Goal: Contribute content

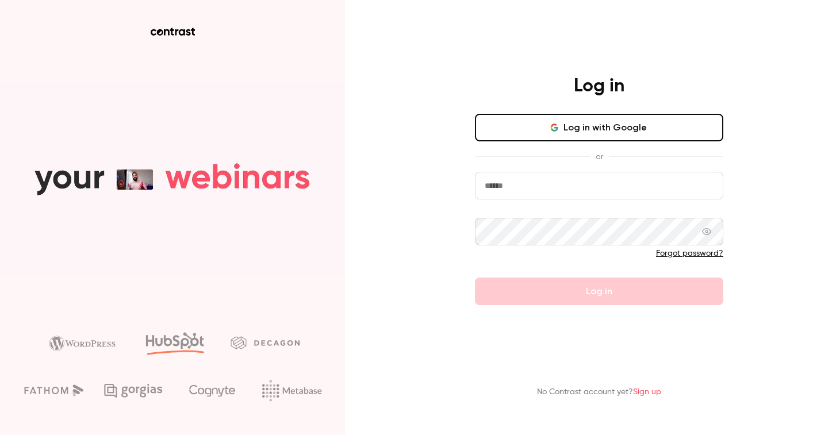
type input "**********"
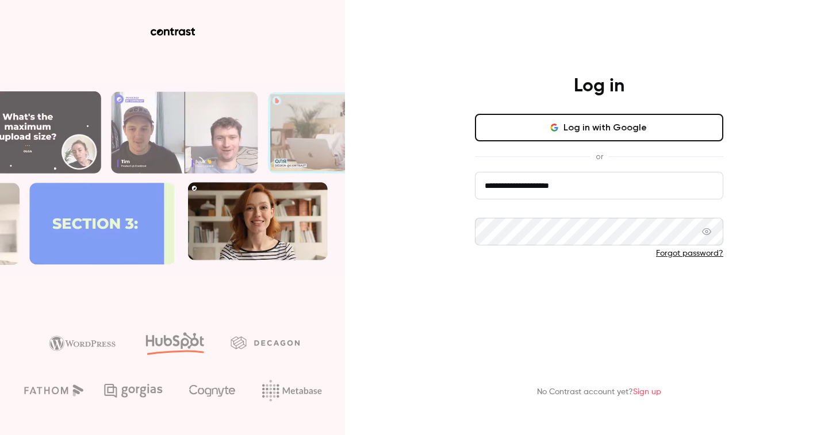
click at [689, 279] on button "Log in" at bounding box center [599, 292] width 248 height 28
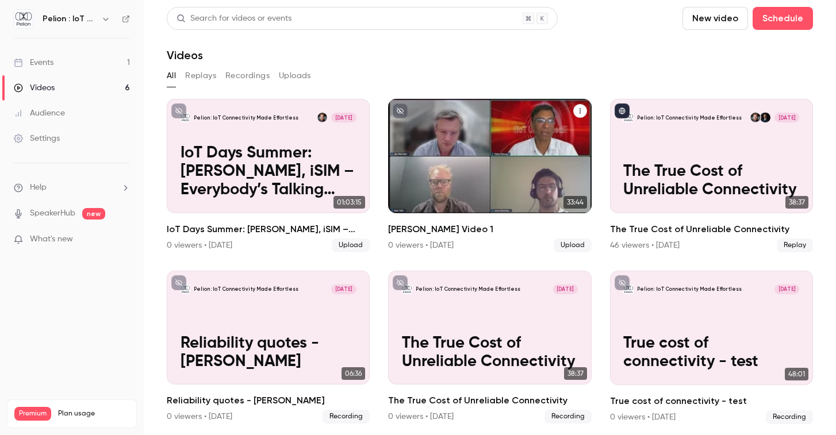
scroll to position [2, 0]
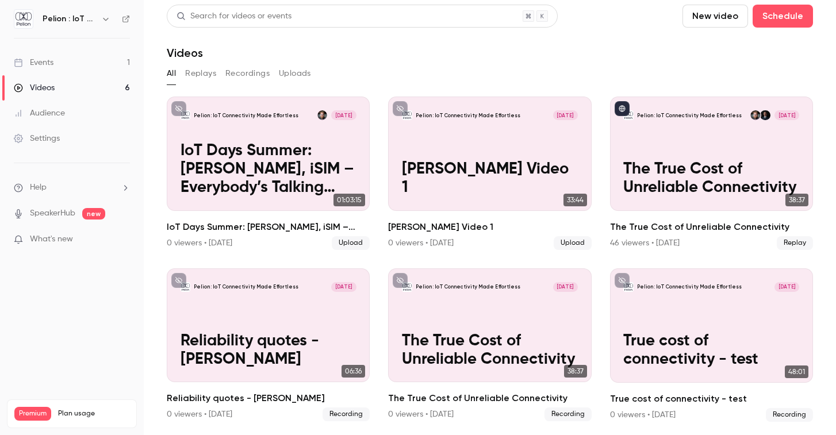
click at [704, 15] on button "New video" at bounding box center [715, 16] width 66 height 23
click at [730, 51] on div "Record" at bounding box center [756, 47] width 87 height 11
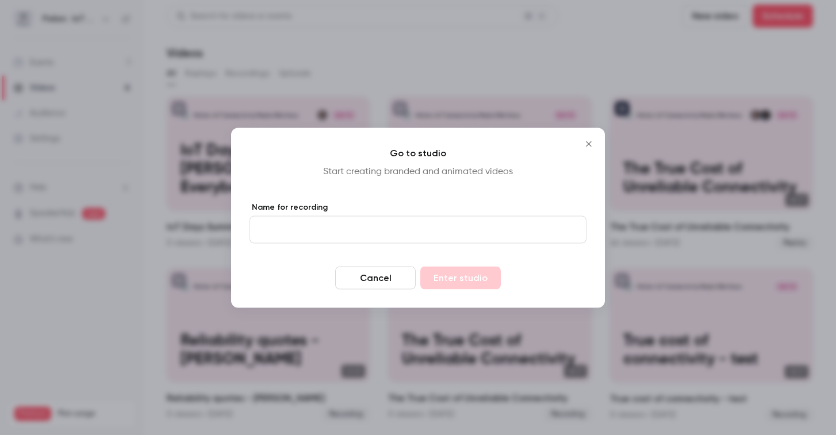
click at [398, 234] on input "Name for recording" at bounding box center [417, 230] width 337 height 28
type input "**********"
click at [447, 278] on button "Enter studio" at bounding box center [460, 277] width 80 height 23
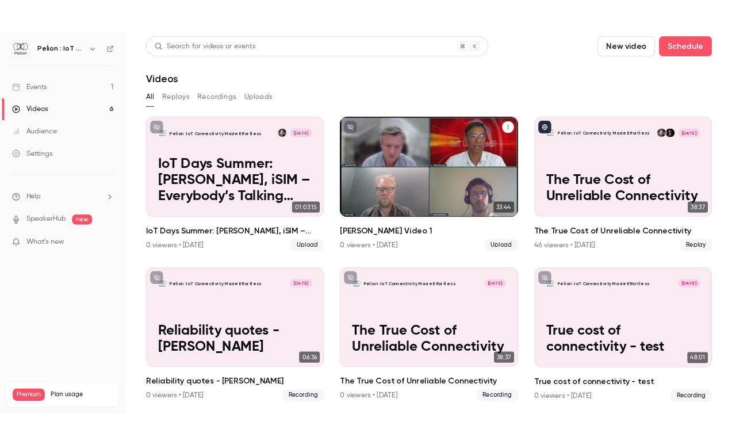
scroll to position [0, 0]
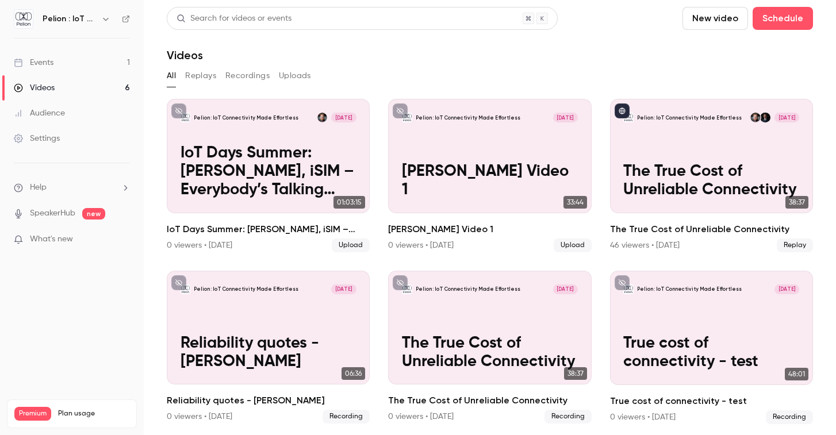
click at [52, 57] on div "Events" at bounding box center [34, 62] width 40 height 11
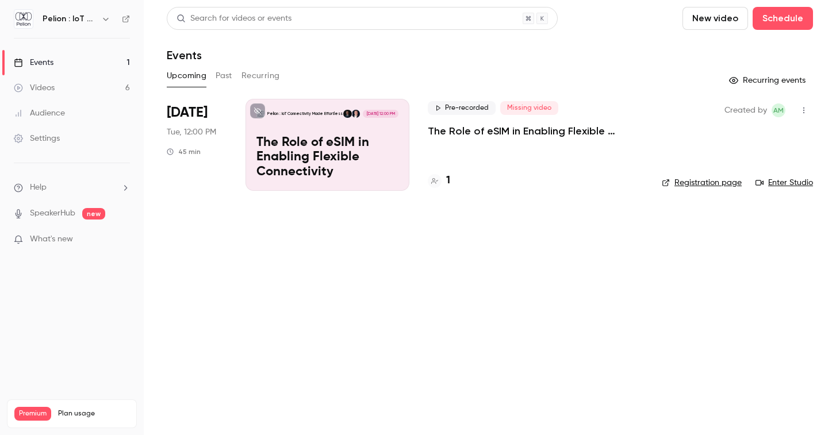
click at [375, 153] on p "The Role of eSIM in Enabling Flexible Connectivity" at bounding box center [327, 158] width 142 height 44
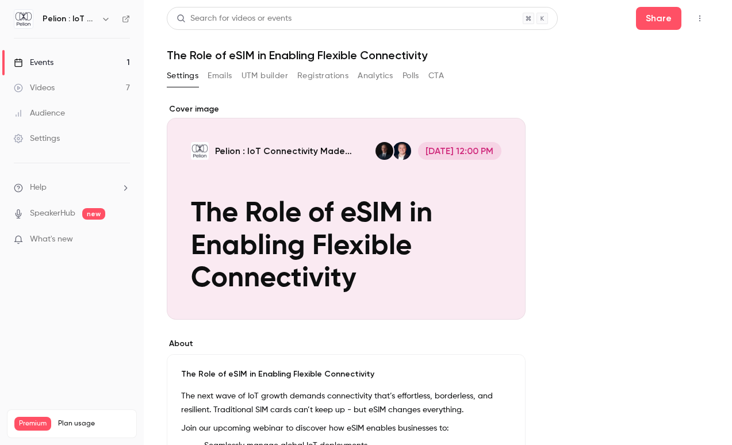
click at [53, 87] on div "Videos" at bounding box center [34, 87] width 41 height 11
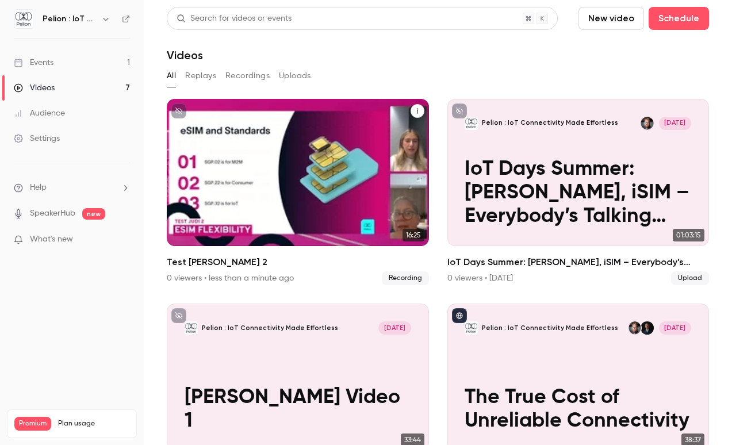
click at [314, 167] on div "Pelion : IoT Connectivity Made Effortless [DATE] Test [PERSON_NAME] 2" at bounding box center [298, 172] width 262 height 147
